Goal: Task Accomplishment & Management: Manage account settings

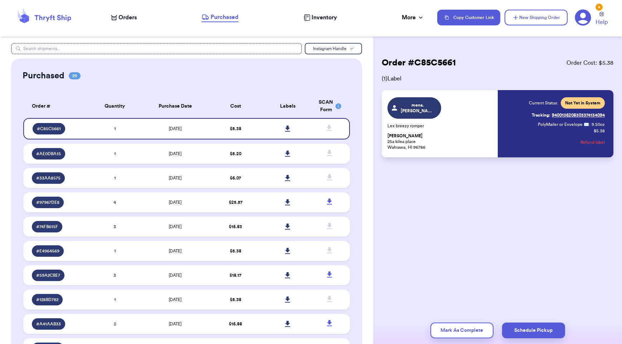
click at [126, 18] on span "Orders" at bounding box center [127, 17] width 18 height 9
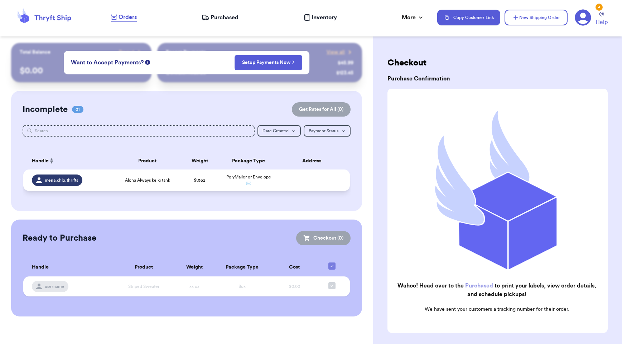
click at [283, 185] on td at bounding box center [314, 180] width 72 height 21
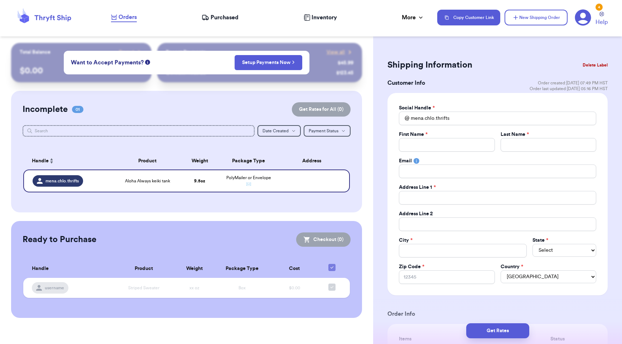
click at [584, 65] on button "Delete Label" at bounding box center [594, 65] width 31 height 16
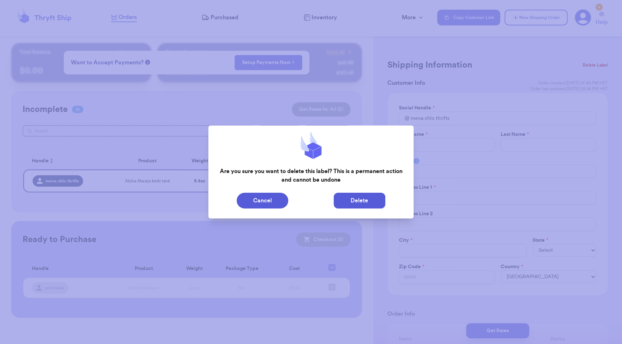
click at [358, 203] on button "Delete" at bounding box center [360, 201] width 52 height 16
